Goal: Find specific page/section: Find specific page/section

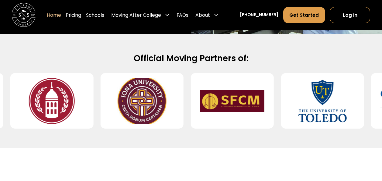
scroll to position [267, 0]
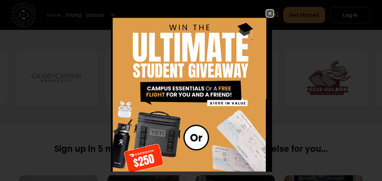
click at [267, 16] on img at bounding box center [270, 13] width 7 height 7
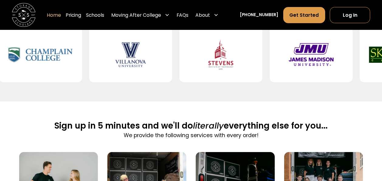
scroll to position [287, 0]
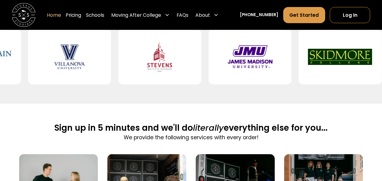
click at [219, 15] on icon at bounding box center [216, 14] width 5 height 5
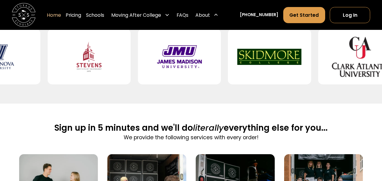
click at [221, 17] on div "About" at bounding box center [207, 14] width 28 height 17
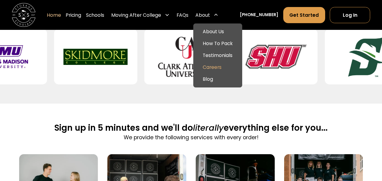
click at [221, 67] on link "Careers" at bounding box center [218, 67] width 44 height 12
